Goal: Manage account settings

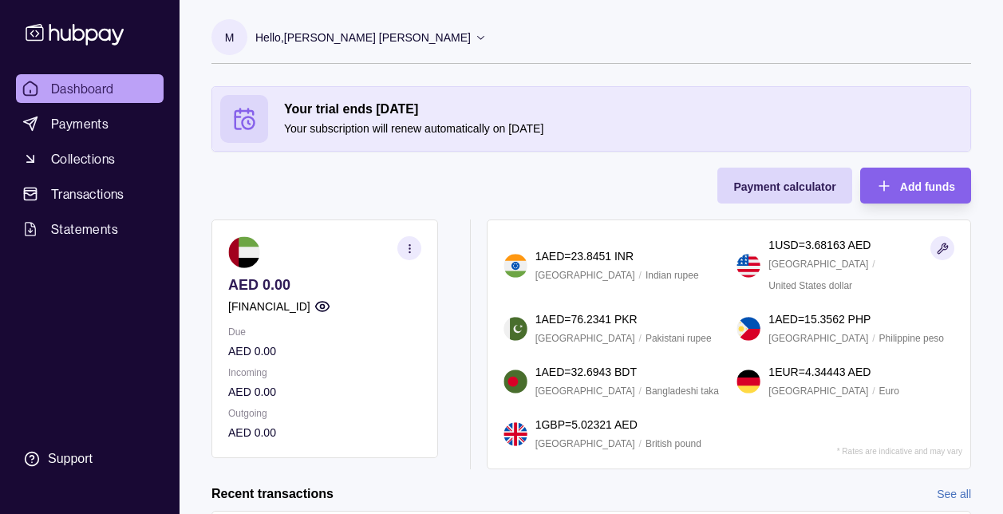
click at [471, 39] on p "Hello, [PERSON_NAME] [PERSON_NAME]" at bounding box center [362, 38] width 215 height 18
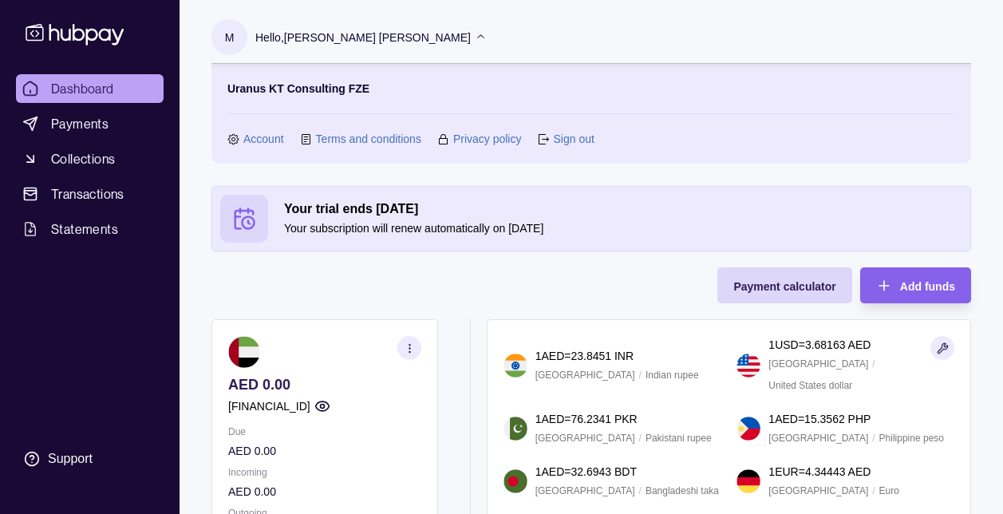
click at [329, 90] on p "Uranus KT Consulting FZE" at bounding box center [298, 89] width 142 height 18
drag, startPoint x: 329, startPoint y: 90, endPoint x: 468, endPoint y: 91, distance: 139.6
click at [468, 91] on section "Uranus KT Consulting FZE Account Terms and conditions Privacy policy Sign out" at bounding box center [590, 114] width 727 height 68
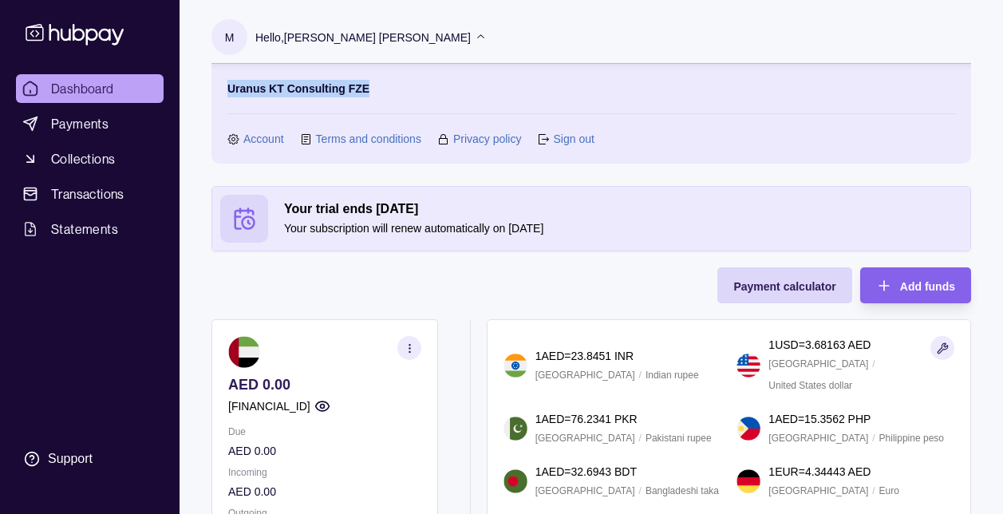
click at [468, 91] on section "Uranus KT Consulting FZE Account Terms and conditions Privacy policy Sign out" at bounding box center [590, 114] width 727 height 68
click at [232, 41] on p "M" at bounding box center [230, 38] width 10 height 18
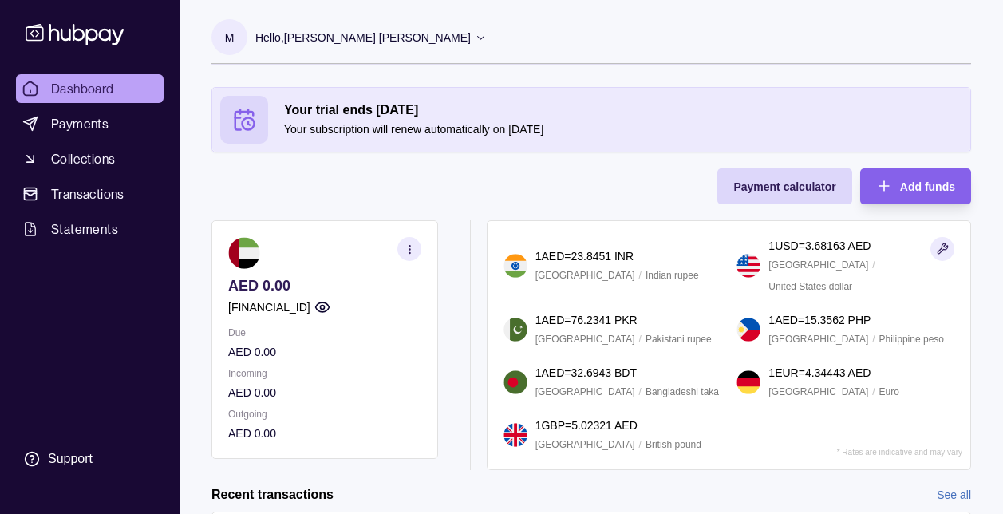
click at [232, 41] on p "M" at bounding box center [230, 38] width 10 height 18
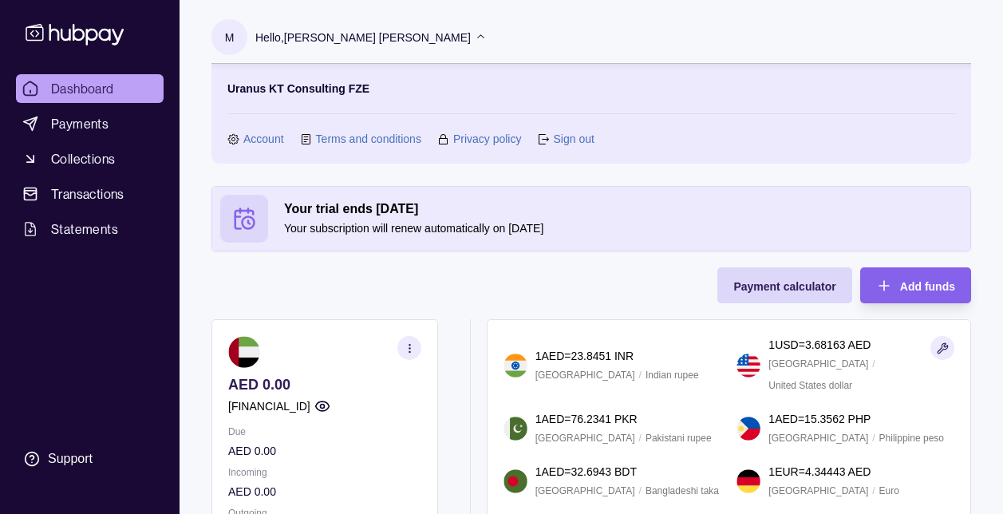
drag, startPoint x: 566, startPoint y: 224, endPoint x: 287, endPoint y: 203, distance: 280.0
click at [287, 203] on div "Your trial ends [DATE] Your subscription will renew automatically on [DATE]" at bounding box center [623, 218] width 678 height 37
click at [453, 208] on h2 "Your trial ends [DATE]" at bounding box center [623, 209] width 678 height 18
